Goal: Book appointment/travel/reservation

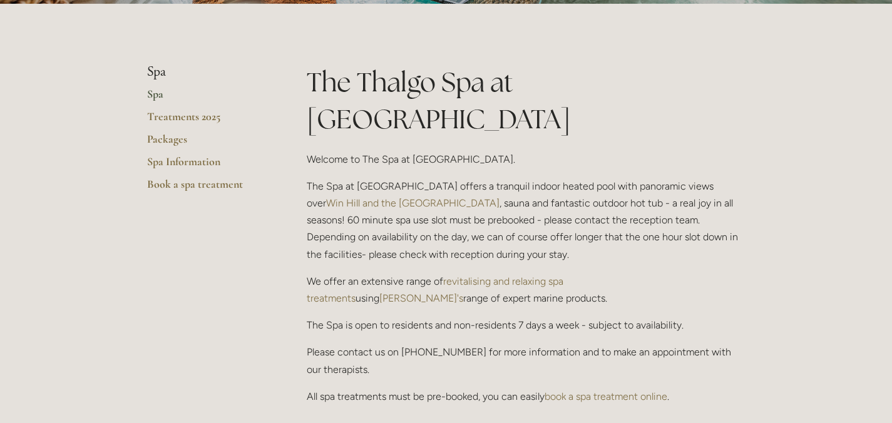
scroll to position [261, 0]
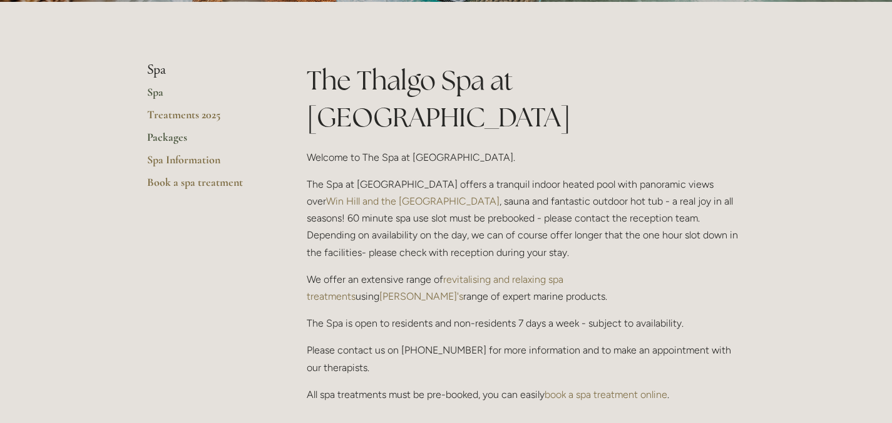
click at [180, 141] on link "Packages" at bounding box center [207, 141] width 120 height 23
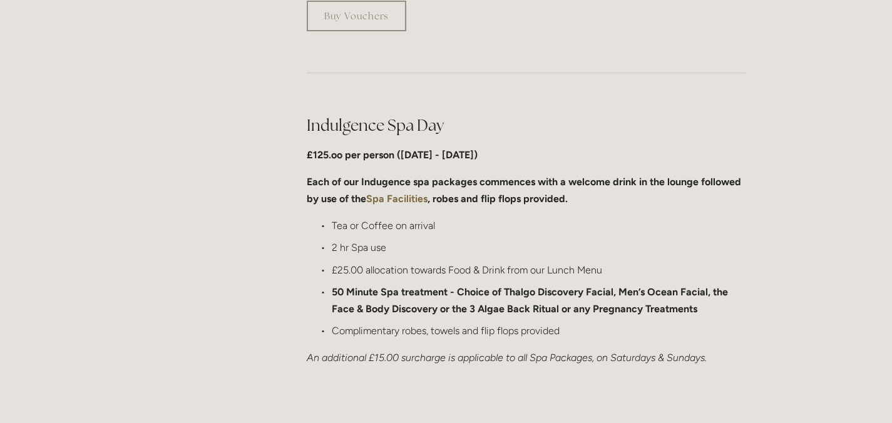
scroll to position [589, 0]
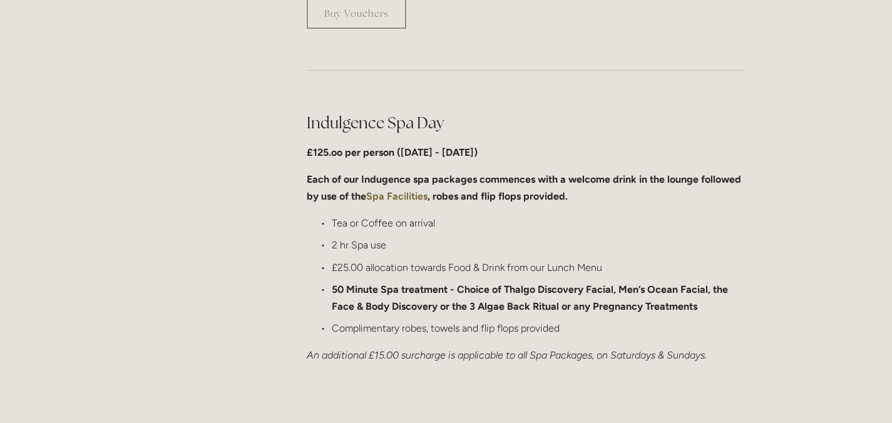
click at [455, 330] on p "Complimentary robes, towels and flip flops provided" at bounding box center [539, 328] width 414 height 17
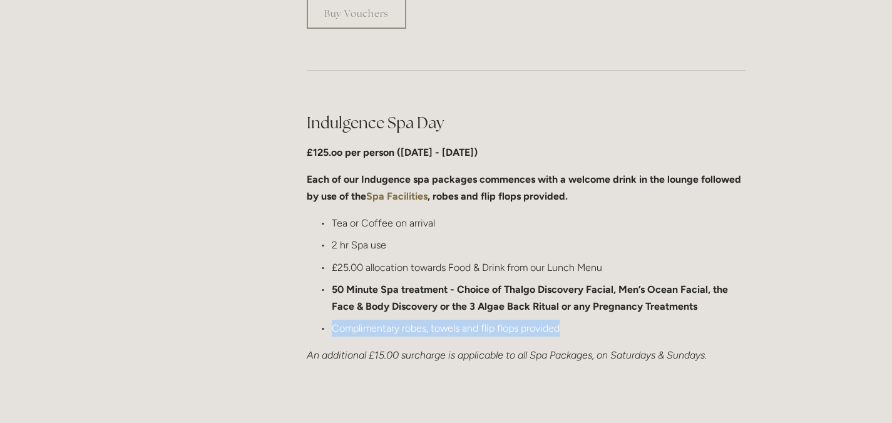
click at [447, 311] on strong "50 Minute Spa treatment - Choice of Thalgo Discovery Facial, Men’s Ocean Facial…" at bounding box center [531, 297] width 399 height 29
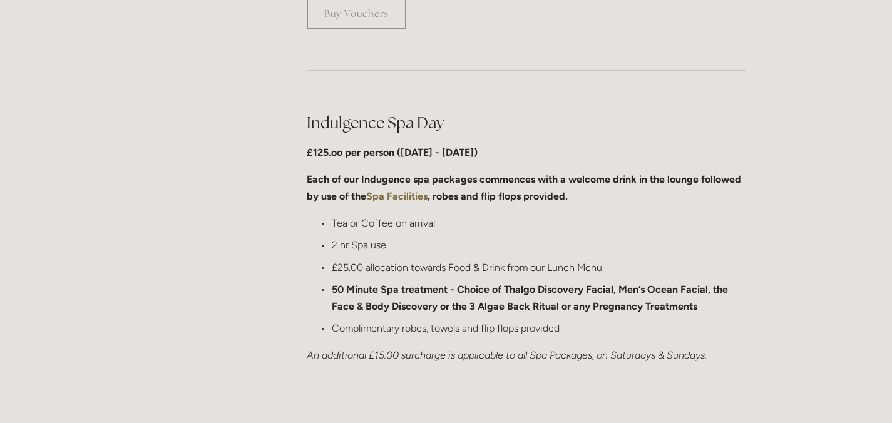
click at [444, 307] on strong "50 Minute Spa treatment - Choice of Thalgo Discovery Facial, Men’s Ocean Facial…" at bounding box center [531, 297] width 399 height 29
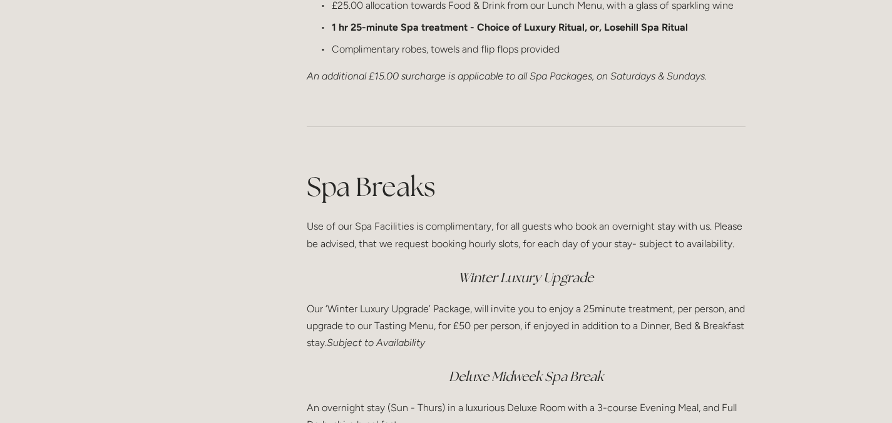
scroll to position [1488, 0]
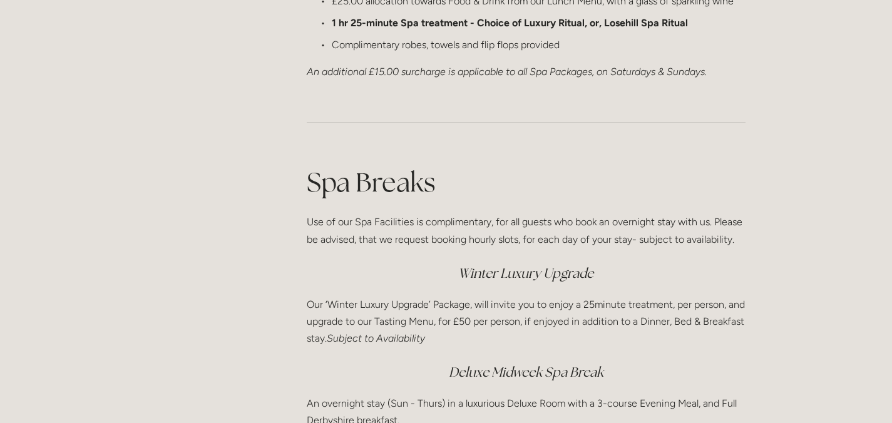
click at [460, 240] on p "Use of our Spa Facilities is complimentary, for all guests who book an overnigh…" at bounding box center [526, 230] width 439 height 34
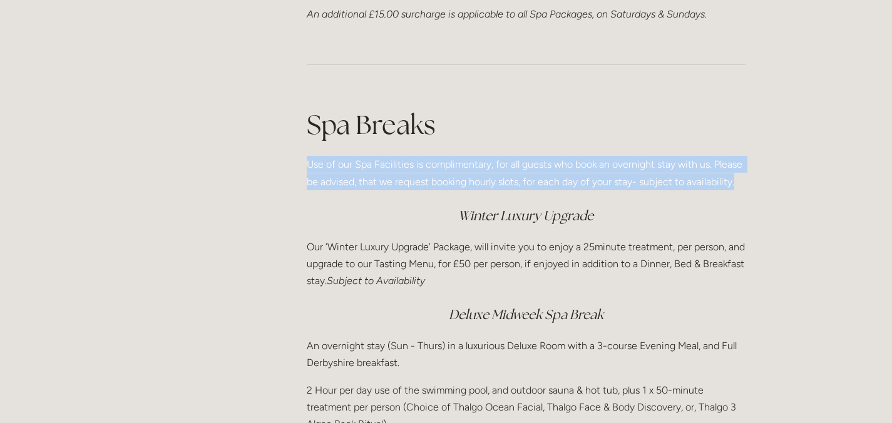
scroll to position [1546, 0]
click at [425, 281] on em "Subject to Availability" at bounding box center [376, 280] width 98 height 12
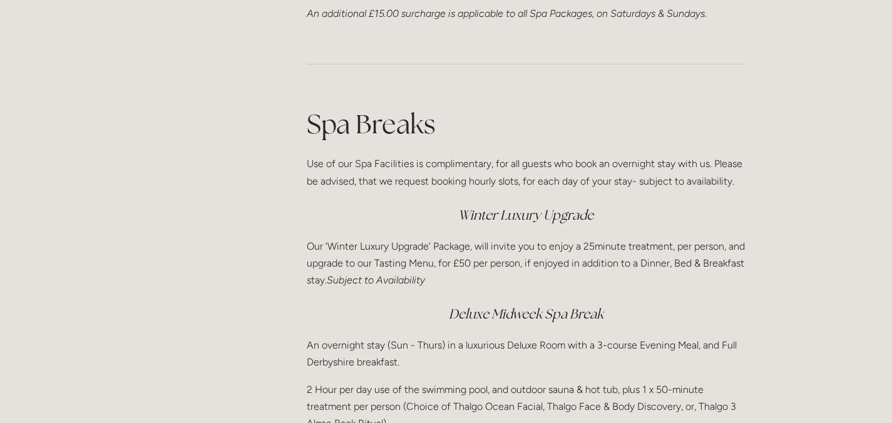
click at [425, 281] on em "Subject to Availability" at bounding box center [376, 280] width 98 height 12
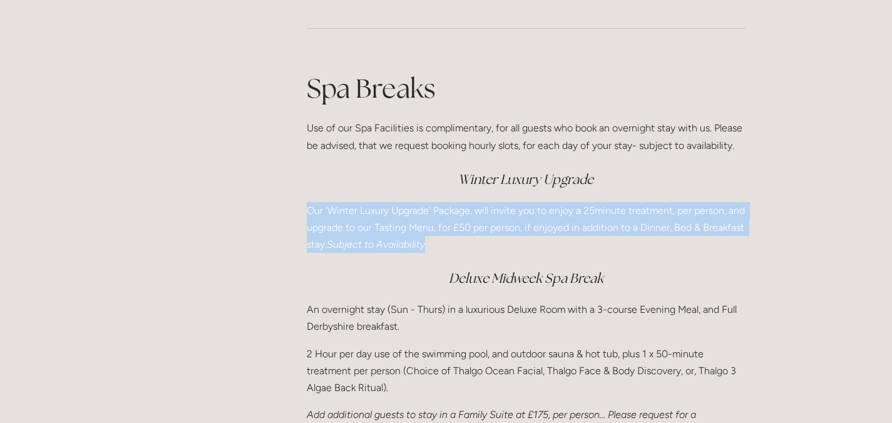
scroll to position [1700, 0]
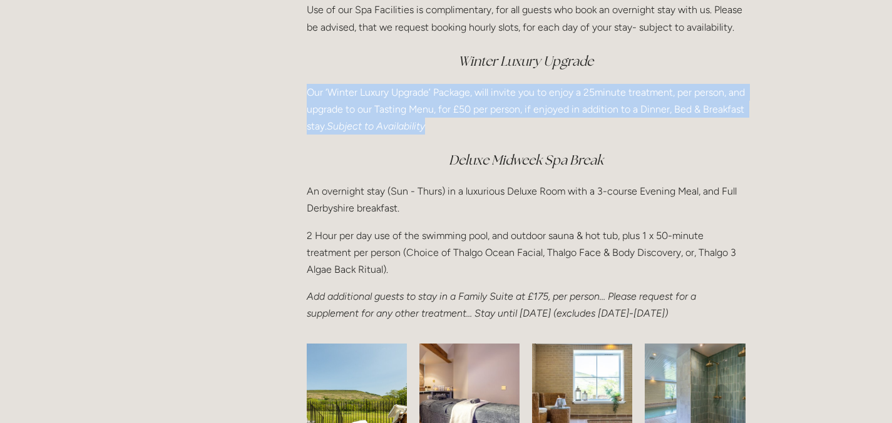
click at [478, 196] on p "An overnight stay (Sun - Thurs) in a luxurious Deluxe Room with a 3-course Even…" at bounding box center [526, 200] width 439 height 34
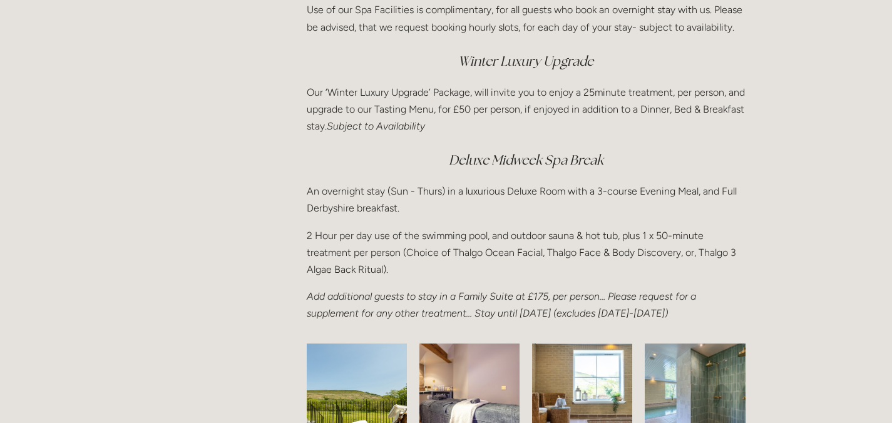
click at [478, 196] on p "An overnight stay (Sun - Thurs) in a luxurious Deluxe Room with a 3-course Even…" at bounding box center [526, 200] width 439 height 34
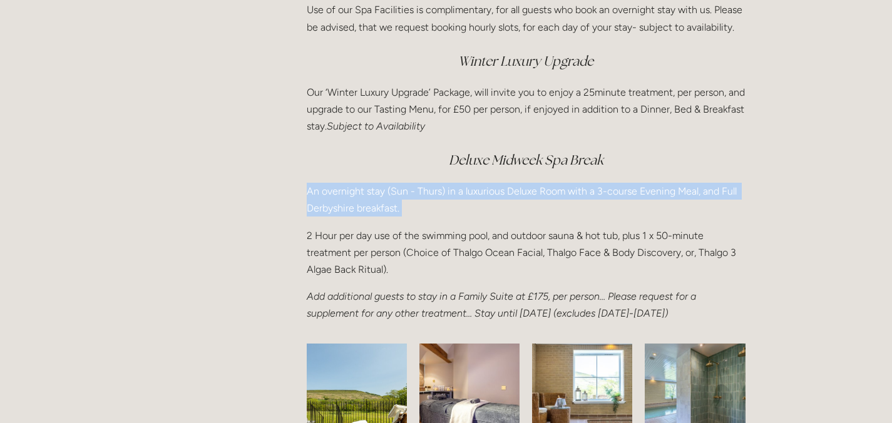
click at [478, 196] on p "An overnight stay (Sun - Thurs) in a luxurious Deluxe Room with a 3-course Even…" at bounding box center [526, 200] width 439 height 34
click at [466, 222] on div "Spa Breaks Use of our Spa Facilities is complimentary, for all guests who book …" at bounding box center [526, 137] width 439 height 370
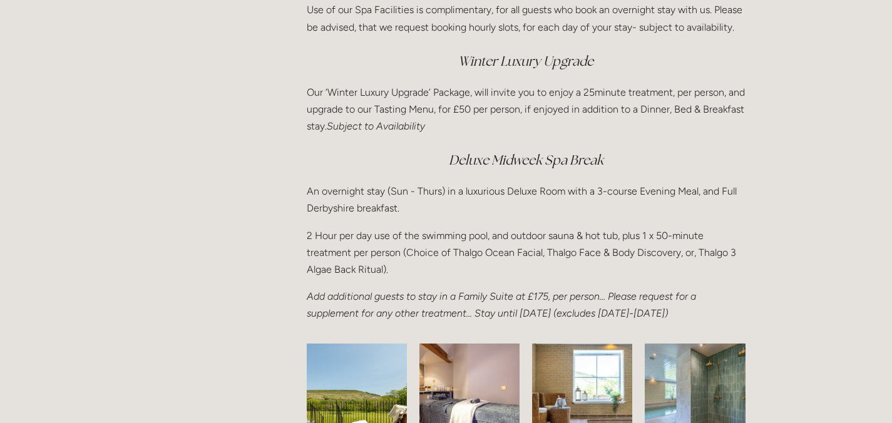
click at [440, 196] on p "An overnight stay (Sun - Thurs) in a luxurious Deluxe Room with a 3-course Even…" at bounding box center [526, 200] width 439 height 34
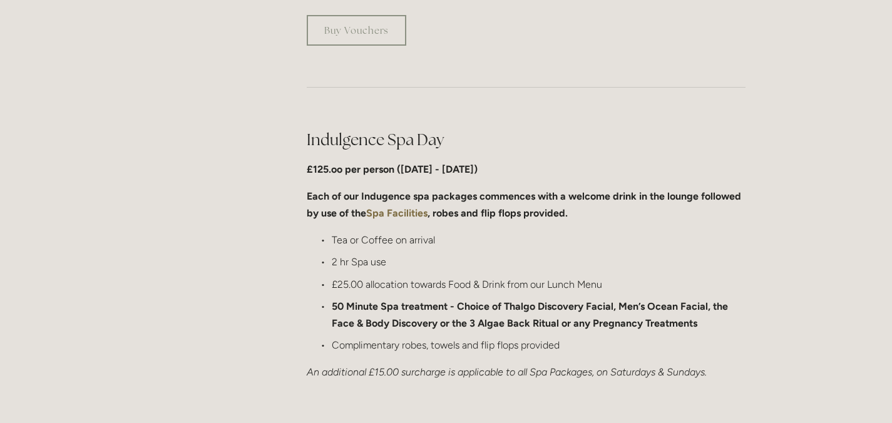
scroll to position [576, 0]
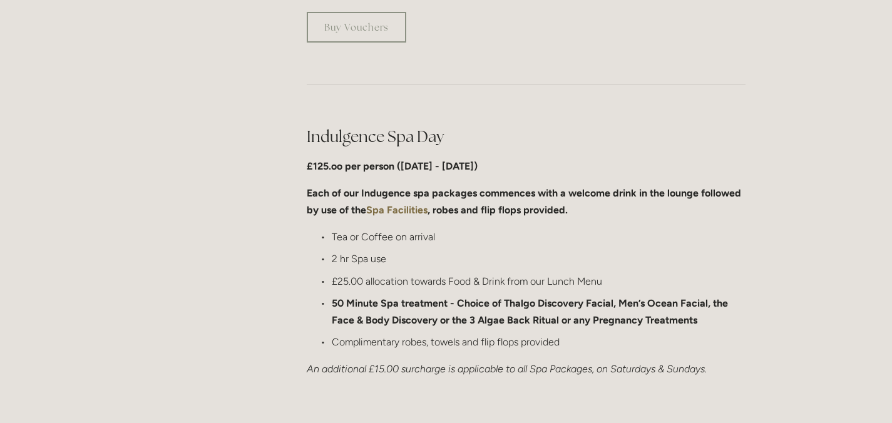
click at [456, 283] on p "£25.00 allocation towards Food & Drink from our Lunch Menu" at bounding box center [539, 281] width 414 height 17
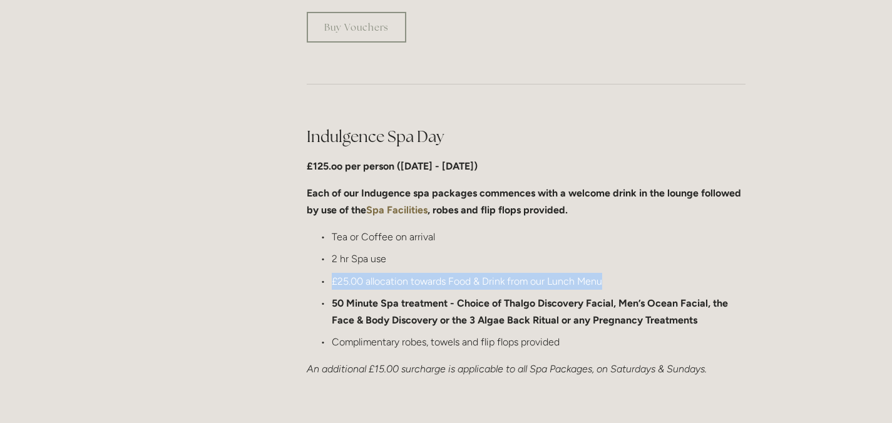
click at [446, 282] on p "£25.00 allocation towards Food & Drink from our Lunch Menu" at bounding box center [539, 281] width 414 height 17
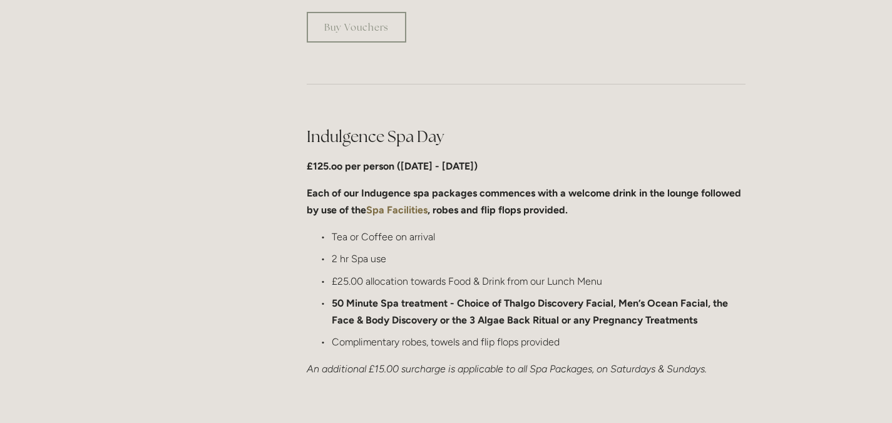
click at [397, 212] on strong "Spa Facilities" at bounding box center [396, 210] width 61 height 12
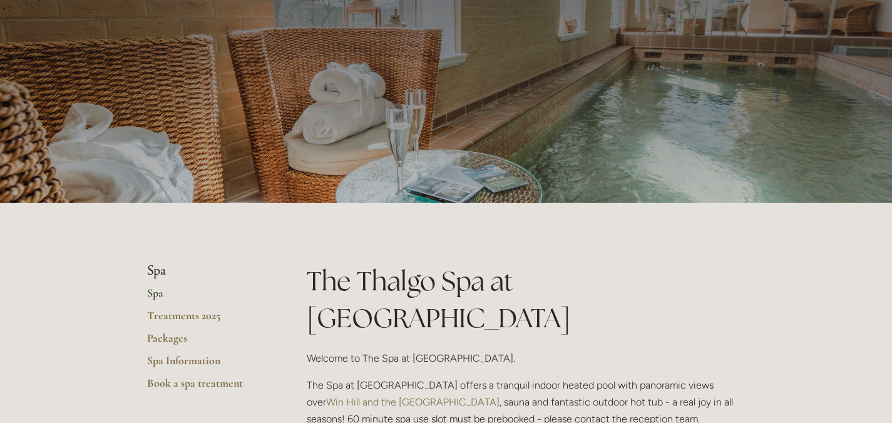
scroll to position [464, 0]
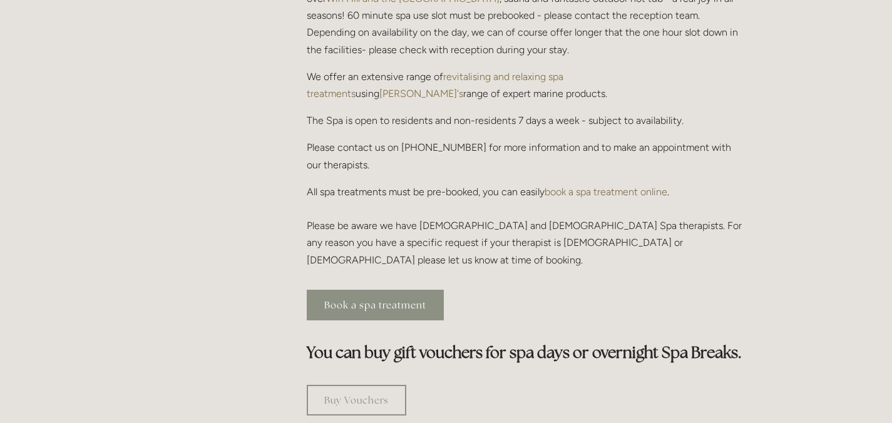
click at [394, 290] on link "Book a spa treatment" at bounding box center [375, 305] width 137 height 31
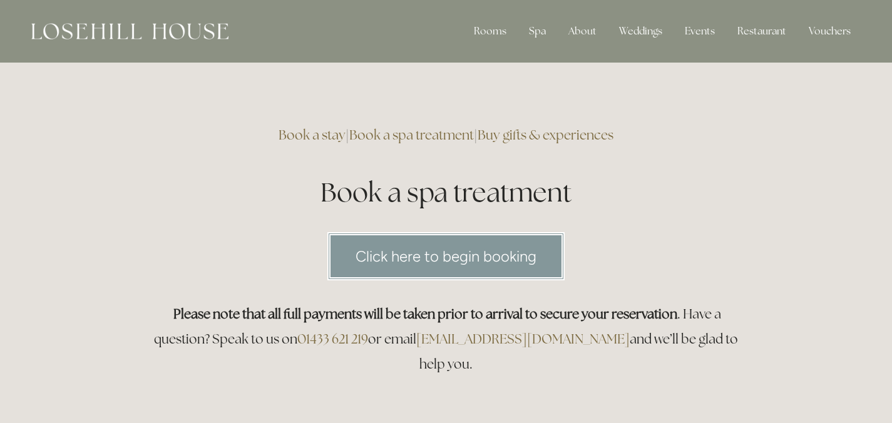
click at [492, 268] on link "Click here to begin booking" at bounding box center [445, 256] width 237 height 48
click at [315, 133] on link "Book a stay" at bounding box center [311, 134] width 67 height 17
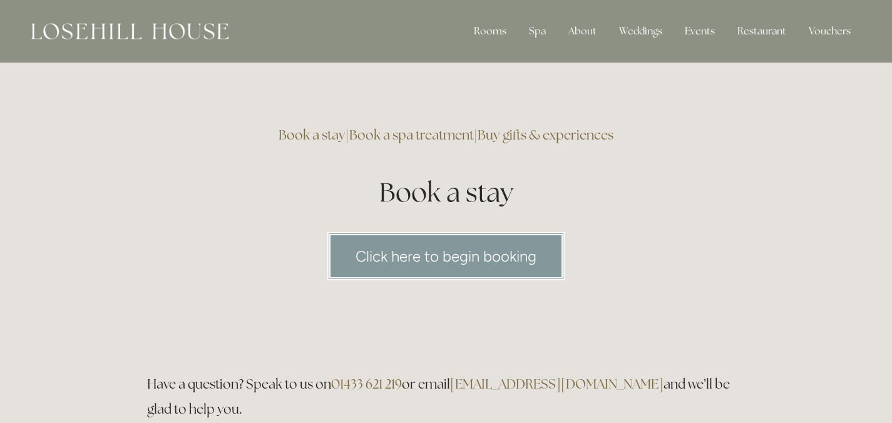
click at [444, 254] on link "Click here to begin booking" at bounding box center [445, 256] width 237 height 48
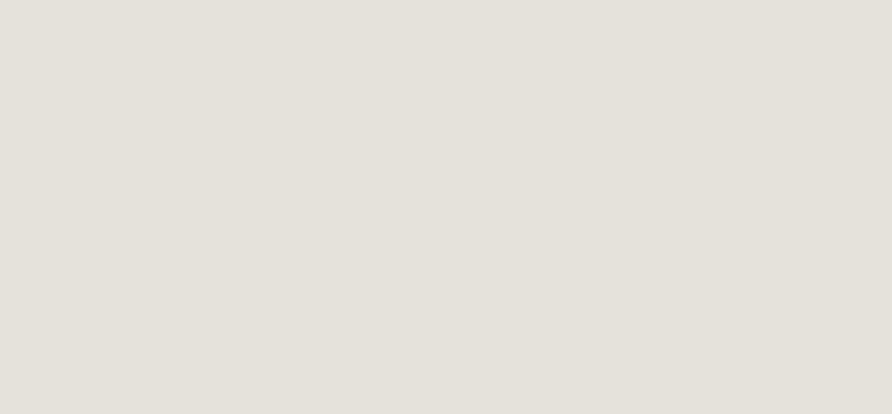
scroll to position [259, 0]
